Goal: Task Accomplishment & Management: Manage account settings

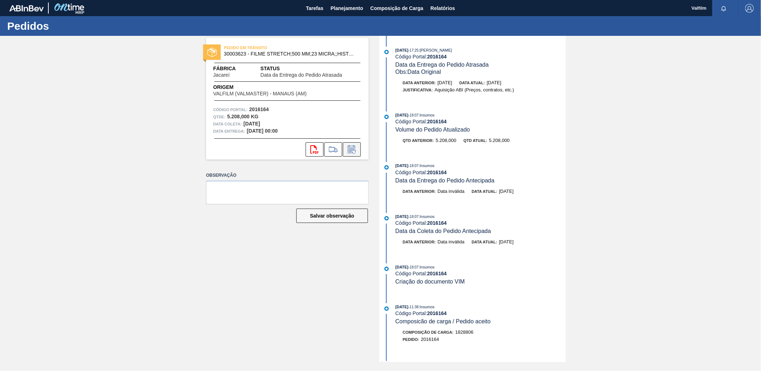
click at [344, 152] on button at bounding box center [352, 149] width 18 height 14
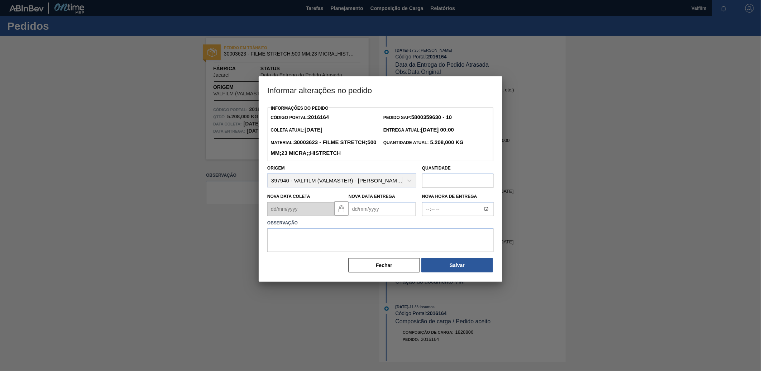
click at [376, 216] on Entrega2016164 "Nova Data Entrega" at bounding box center [381, 209] width 67 height 14
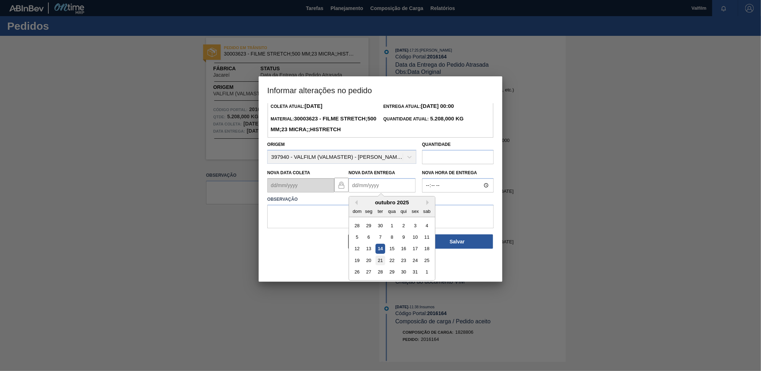
click at [379, 265] on div "21" at bounding box center [380, 260] width 10 height 10
type Entrega2016164 "[DATE]"
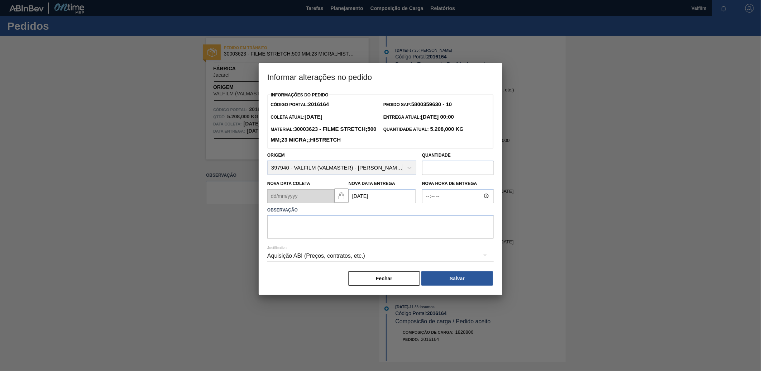
scroll to position [0, 0]
click at [372, 236] on textarea at bounding box center [380, 227] width 226 height 24
type textarea "ANTECIPAÇÃO CLIENTE"
click at [324, 266] on div "Aquisição ABI (Preços, contratos, etc.)" at bounding box center [380, 256] width 226 height 20
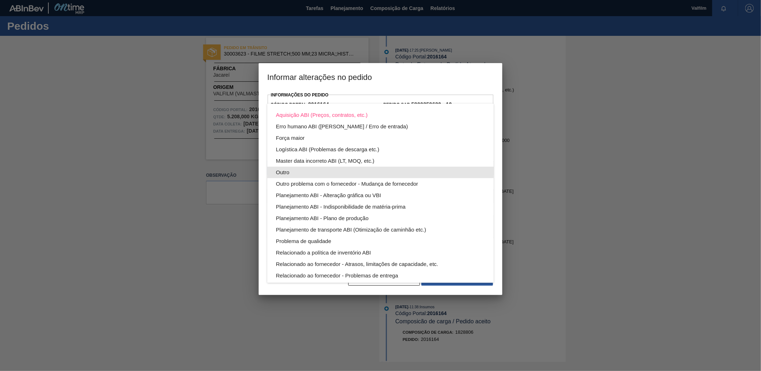
click at [322, 173] on div "Outro" at bounding box center [380, 172] width 209 height 11
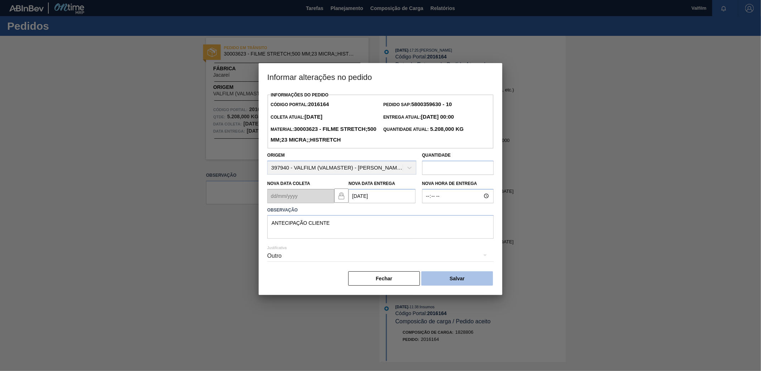
click at [454, 285] on button "Salvar" at bounding box center [457, 278] width 72 height 14
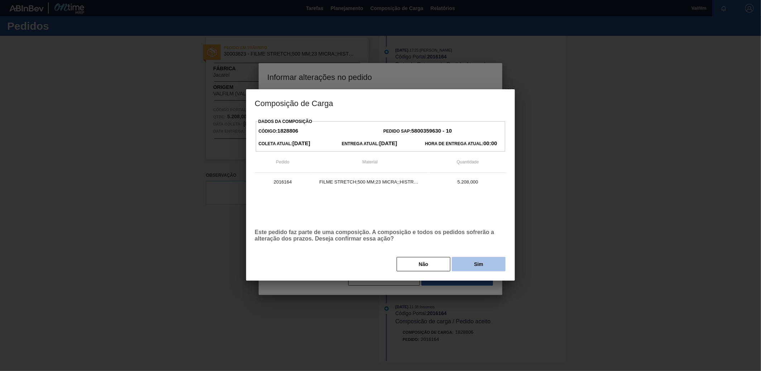
click at [474, 264] on button "Sim" at bounding box center [479, 264] width 54 height 14
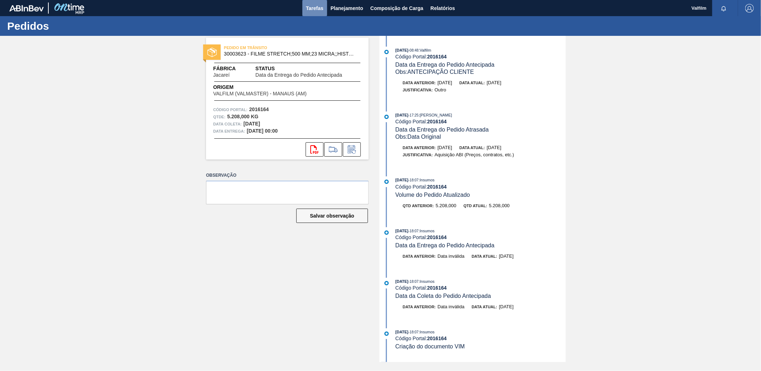
click at [312, 6] on span "Tarefas" at bounding box center [315, 8] width 18 height 9
